Goal: Transaction & Acquisition: Register for event/course

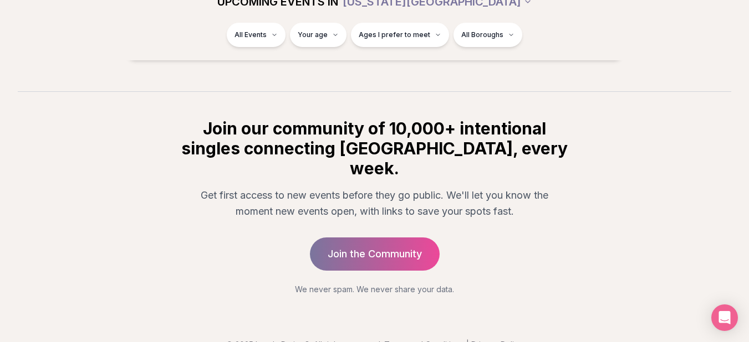
scroll to position [4446, 0]
